Goal: Task Accomplishment & Management: Manage account settings

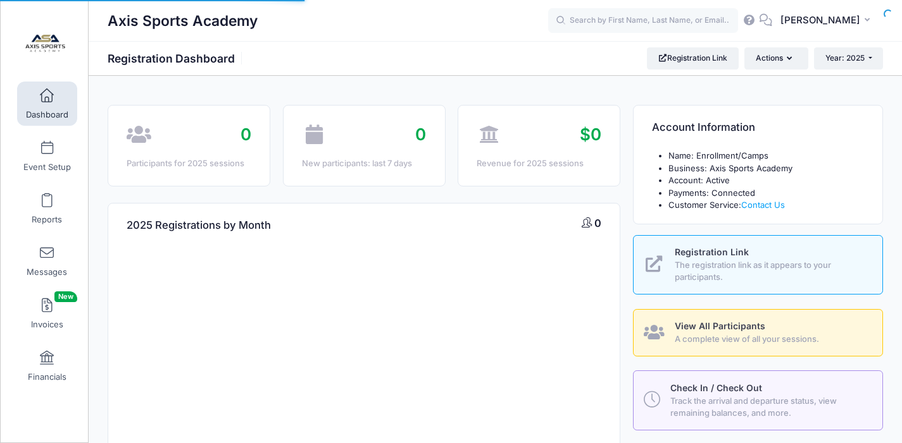
select select
click at [47, 158] on link "Event Setup" at bounding box center [47, 156] width 60 height 44
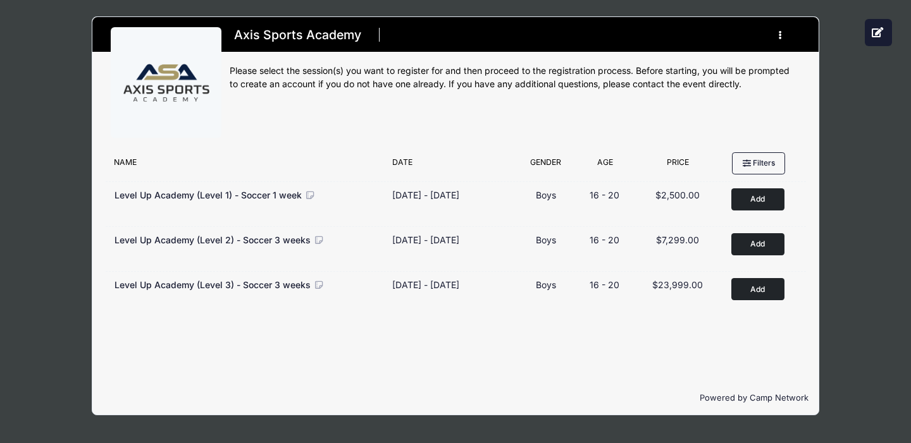
click at [877, 141] on div "Axis Sports Academy Register My Profile My Events Announcements Logout" at bounding box center [455, 216] width 873 height 432
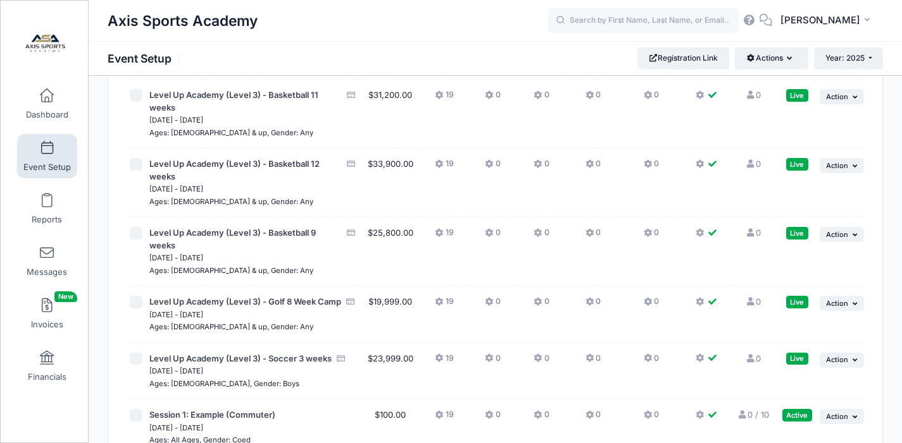
scroll to position [941, 0]
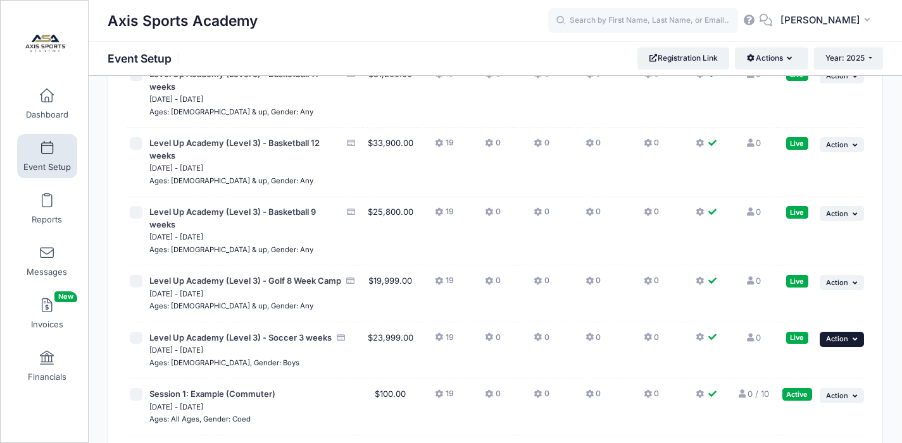
click at [855, 336] on icon "button" at bounding box center [856, 339] width 8 height 7
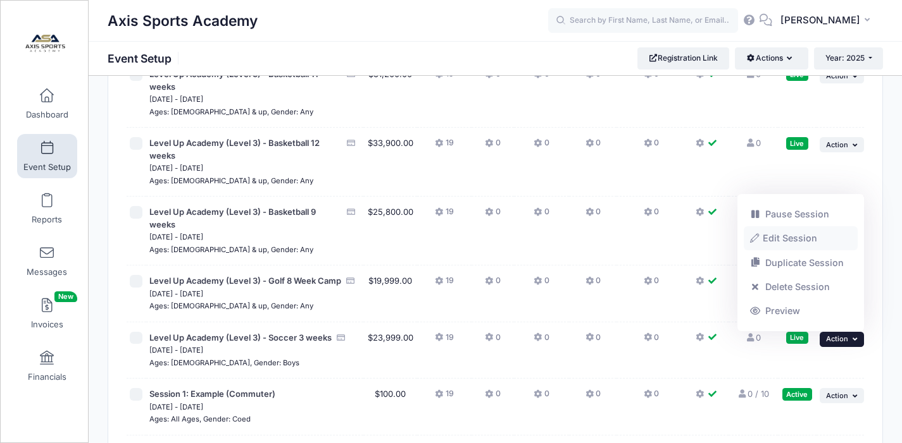
click at [805, 238] on link "Edit Session" at bounding box center [800, 239] width 115 height 24
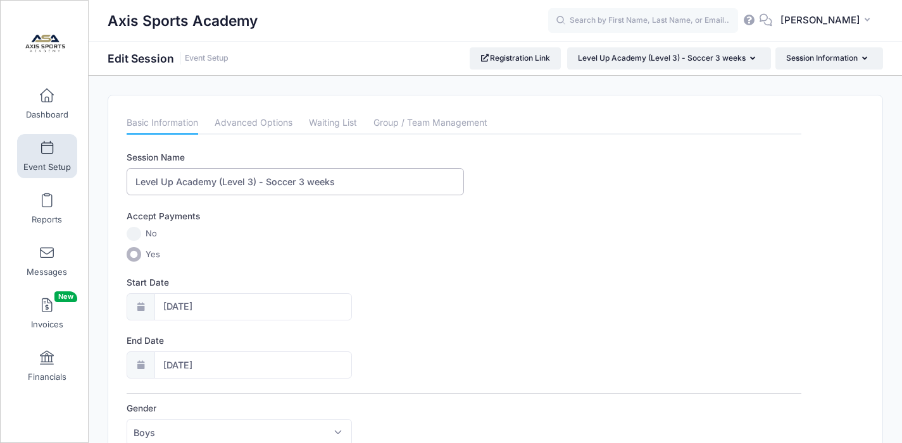
click at [304, 182] on input "Level Up Academy (Level 3) - Soccer 3 weeks" at bounding box center [295, 181] width 337 height 27
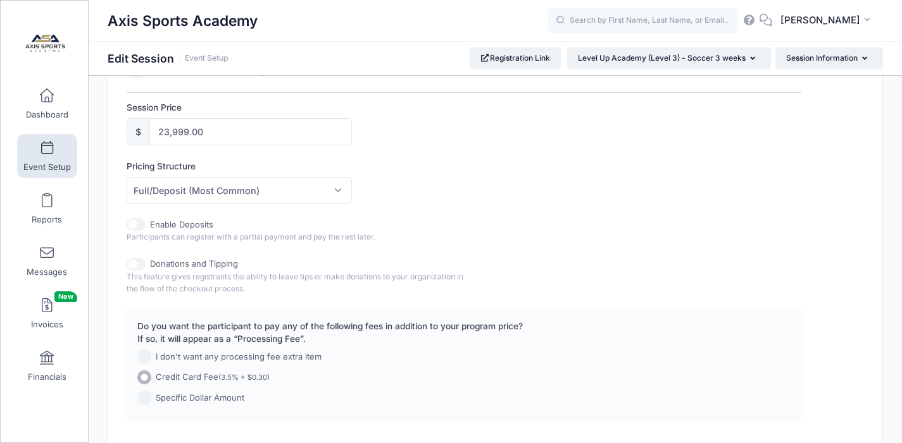
scroll to position [674, 0]
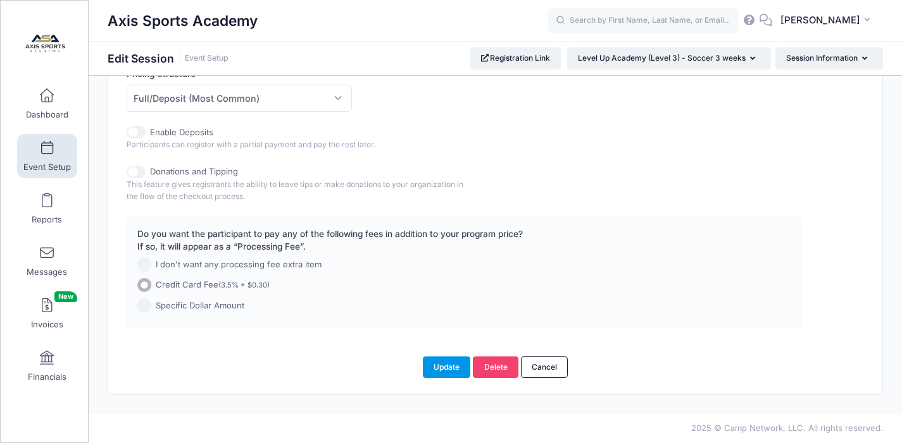
type input "Level Up Academy (Level 3) - Soccer 12 weeks"
click at [445, 366] on button "Update" at bounding box center [447, 368] width 48 height 22
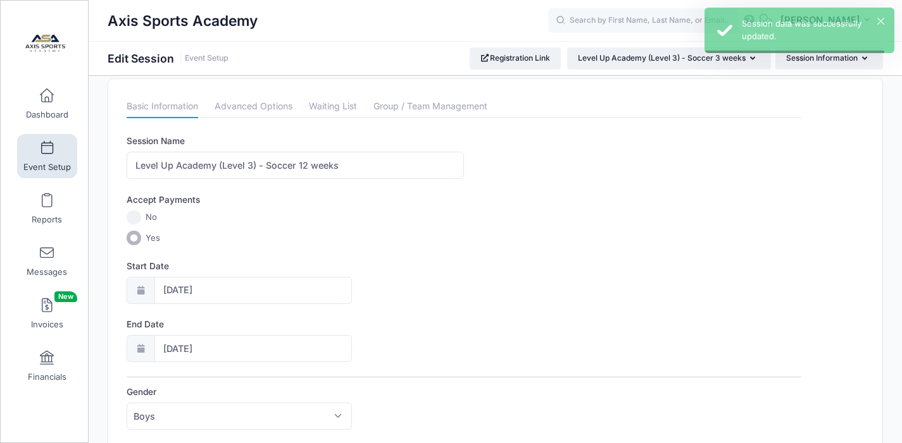
scroll to position [0, 0]
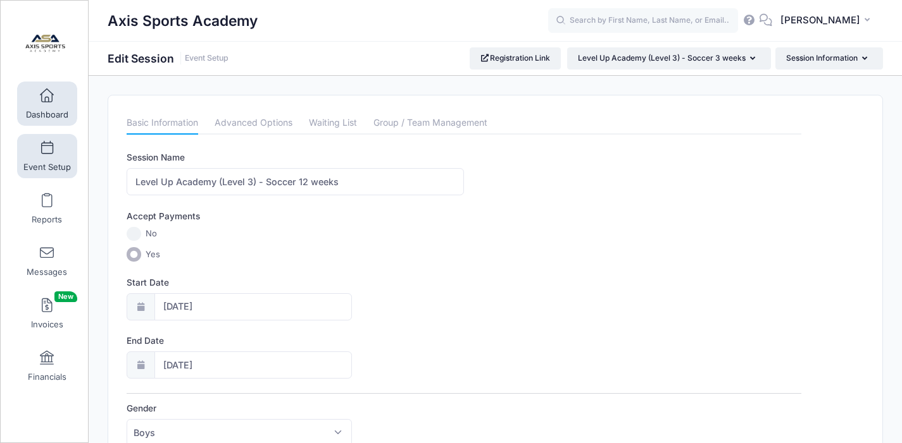
click at [47, 97] on span at bounding box center [47, 96] width 0 height 14
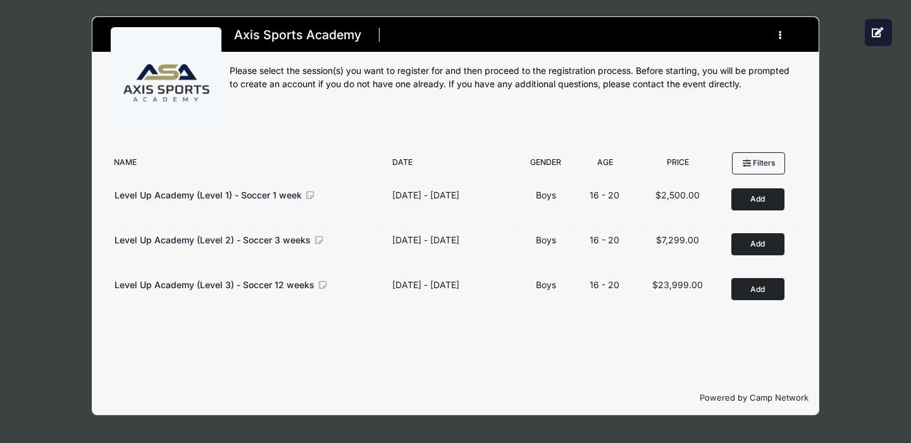
click at [57, 42] on div "Axis Sports Academy Register My Profile My Events Announcements Logout" at bounding box center [455, 216] width 873 height 432
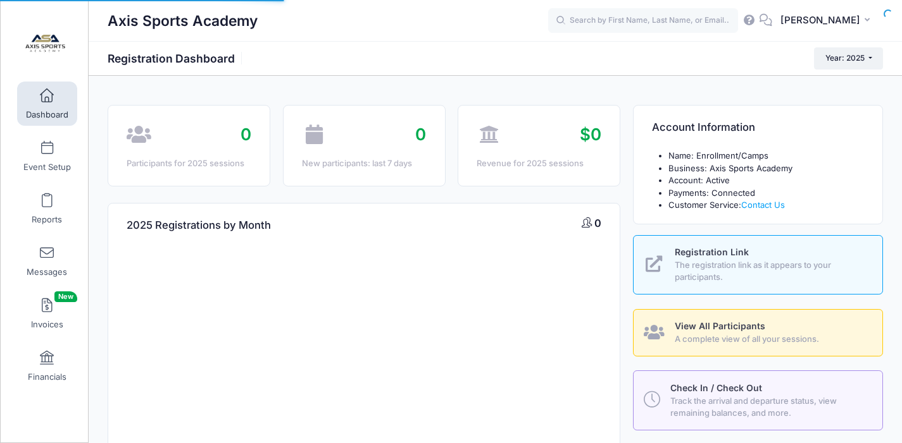
select select
